Goal: Task Accomplishment & Management: Complete application form

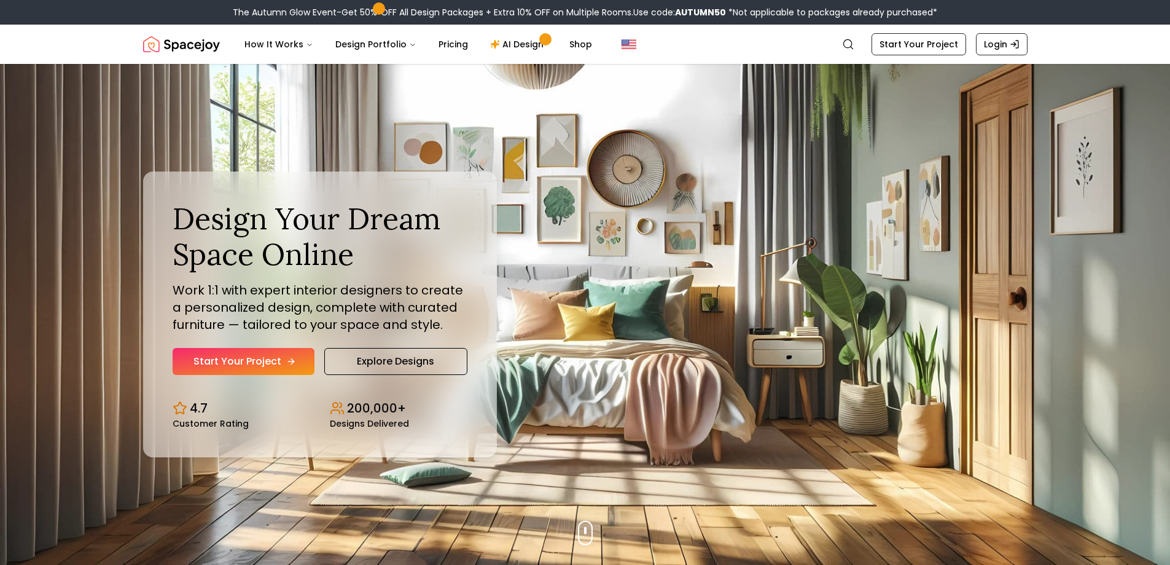
click at [241, 358] on link "Start Your Project" at bounding box center [244, 361] width 142 height 27
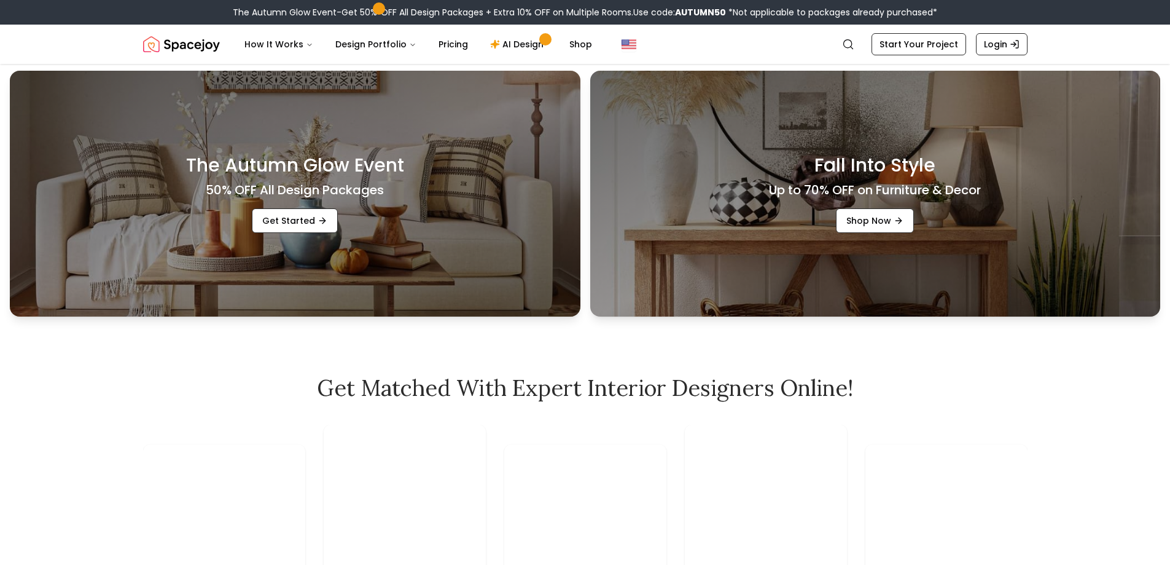
scroll to position [369, 0]
